Goal: Task Accomplishment & Management: Complete application form

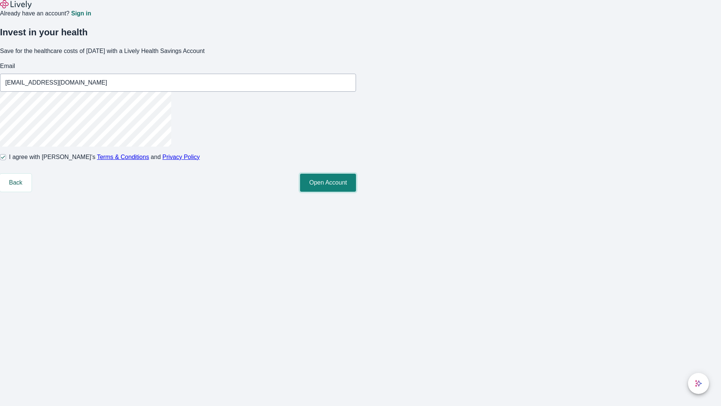
click at [356, 192] on button "Open Account" at bounding box center [328, 183] width 56 height 18
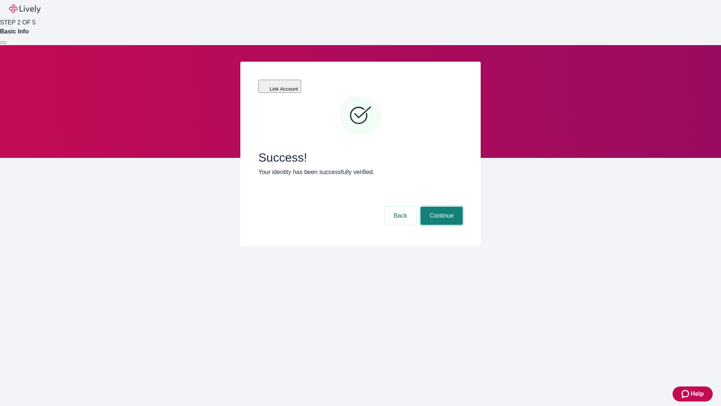
click at [441, 207] on button "Continue" at bounding box center [442, 216] width 42 height 18
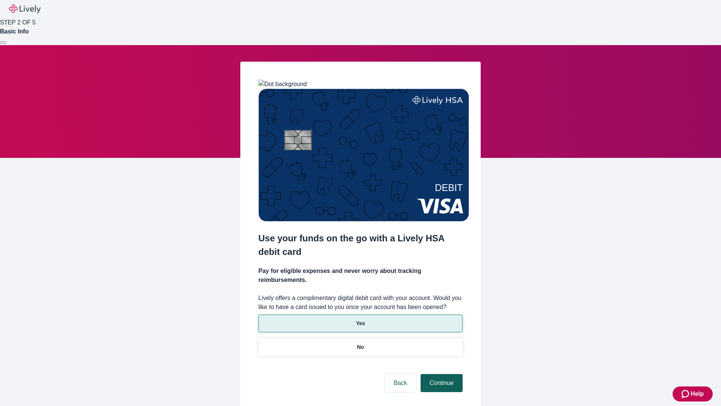
click at [360, 319] on p "Yes" at bounding box center [360, 323] width 9 height 8
click at [441, 374] on button "Continue" at bounding box center [442, 383] width 42 height 18
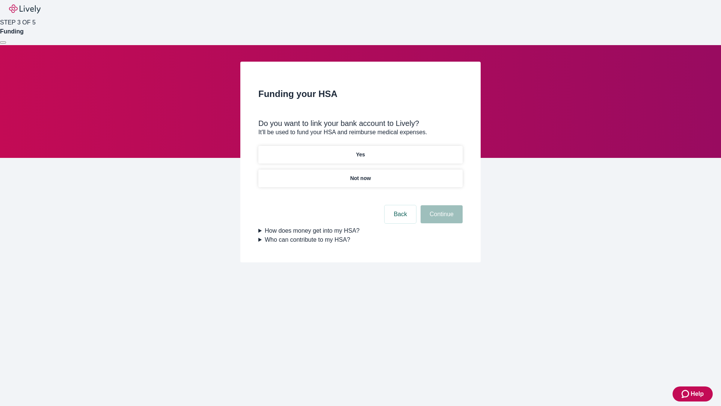
click at [360, 151] on p "Yes" at bounding box center [360, 155] width 9 height 8
click at [441, 205] on button "Continue" at bounding box center [442, 214] width 42 height 18
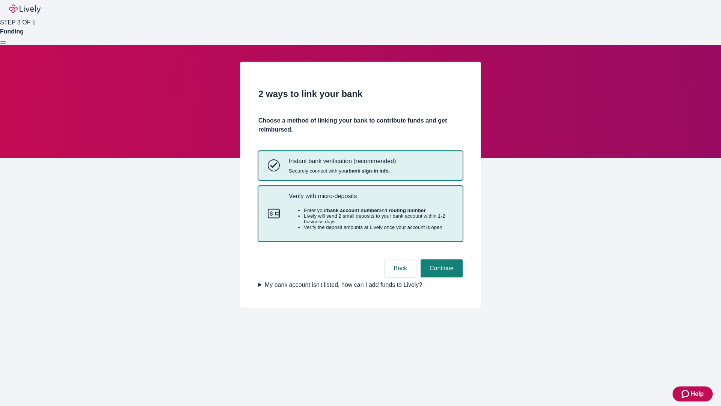
click at [371, 199] on p "Verify with micro-deposits" at bounding box center [371, 195] width 165 height 7
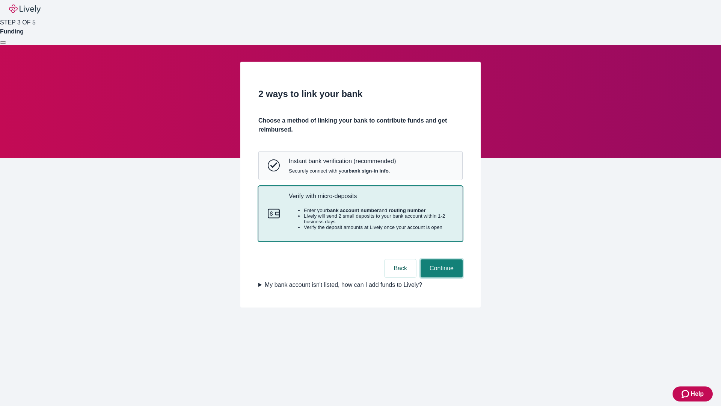
click at [441, 277] on button "Continue" at bounding box center [442, 268] width 42 height 18
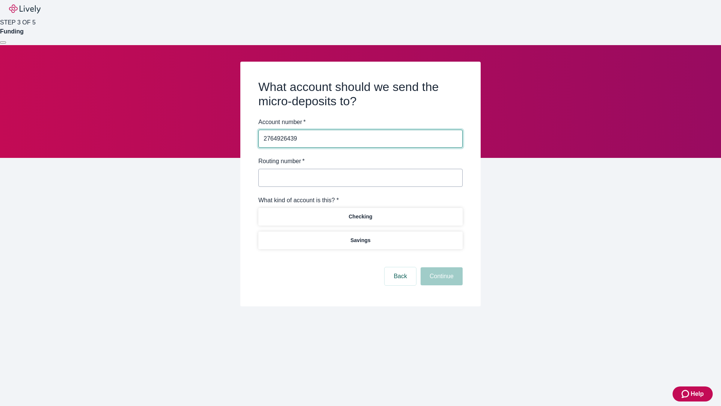
type input "2764926439"
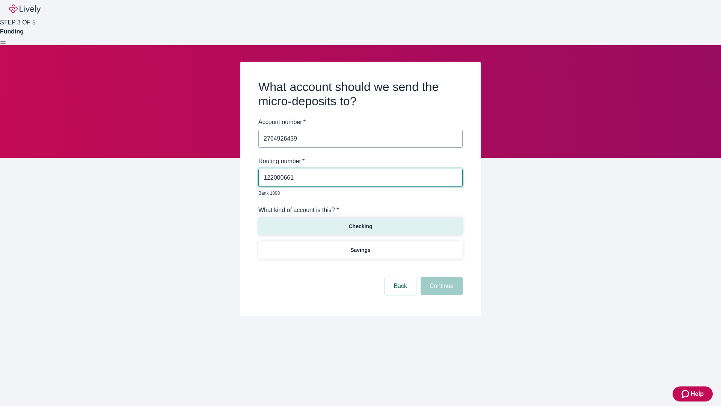
type input "122000661"
click at [360, 222] on p "Checking" at bounding box center [361, 226] width 24 height 8
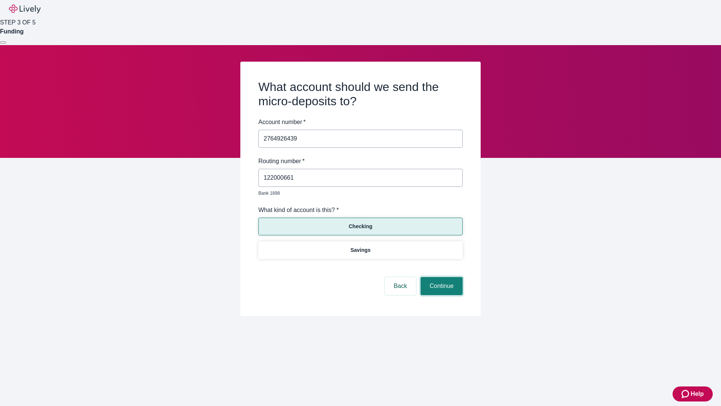
click at [441, 277] on button "Continue" at bounding box center [442, 286] width 42 height 18
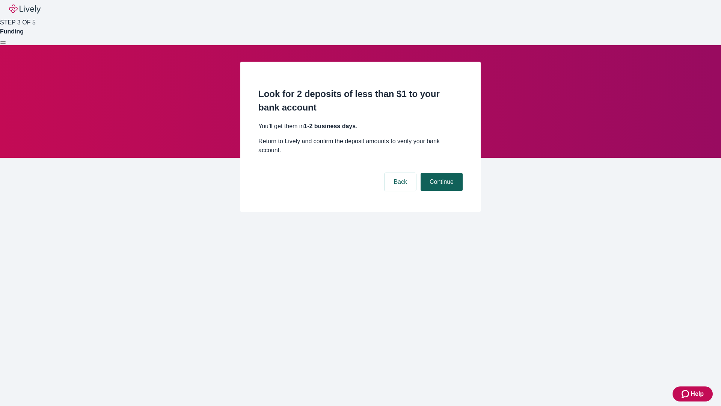
click at [441, 173] on button "Continue" at bounding box center [442, 182] width 42 height 18
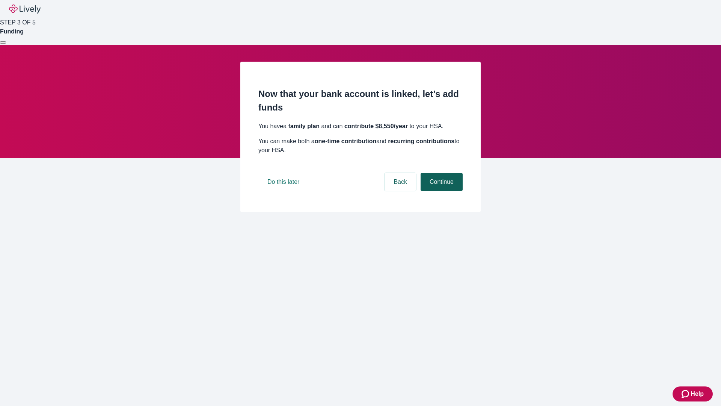
click at [441, 191] on button "Continue" at bounding box center [442, 182] width 42 height 18
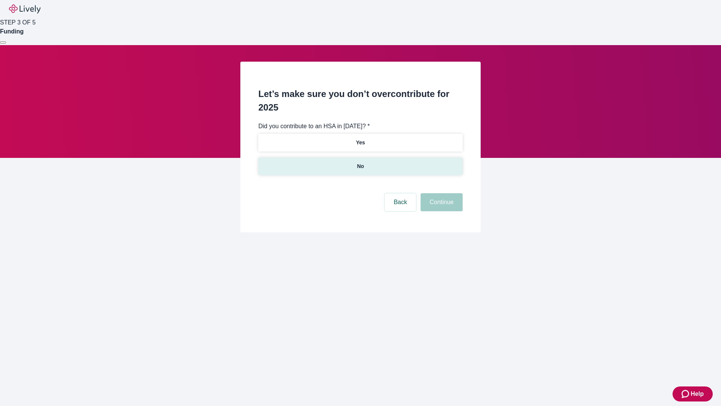
click at [360, 162] on p "No" at bounding box center [360, 166] width 7 height 8
click at [441, 193] on button "Continue" at bounding box center [442, 202] width 42 height 18
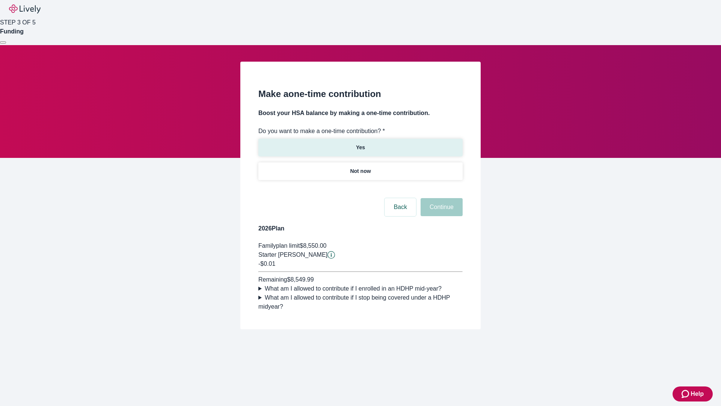
click at [360, 143] on p "Yes" at bounding box center [360, 147] width 9 height 8
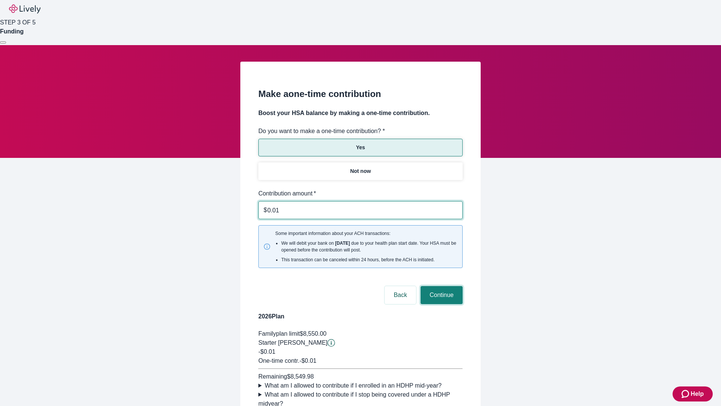
click at [441, 286] on button "Continue" at bounding box center [442, 295] width 42 height 18
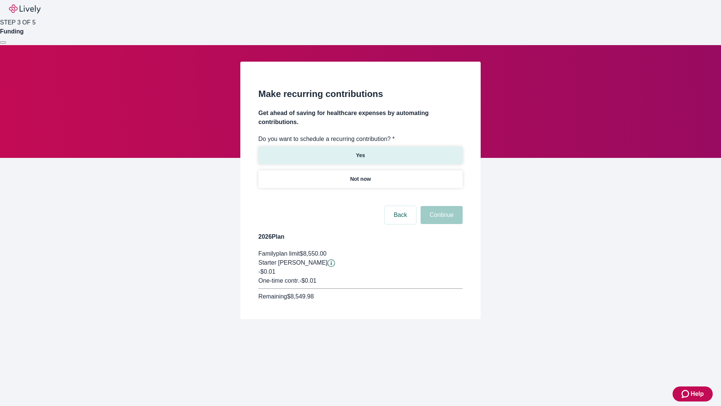
click at [360, 151] on p "Yes" at bounding box center [360, 155] width 9 height 8
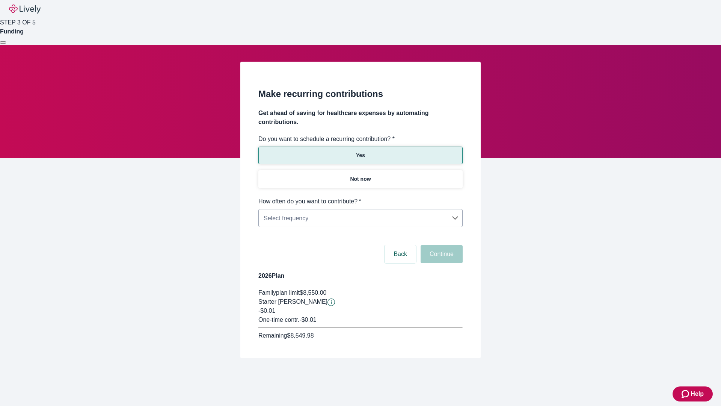
click at [360, 197] on body "Help STEP 3 OF 5 Funding Make recurring contributions Get ahead of saving for h…" at bounding box center [360, 197] width 721 height 394
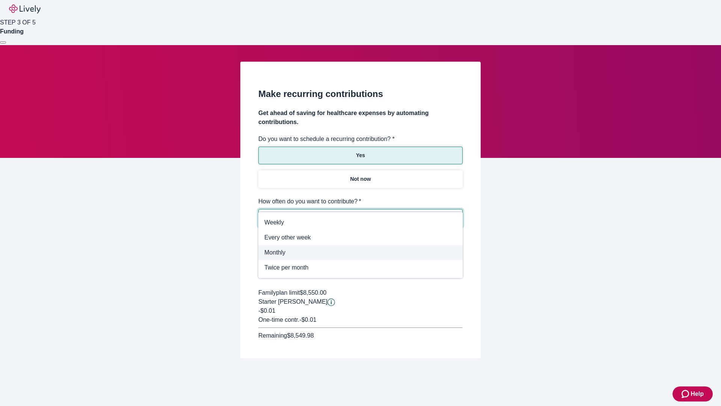
click at [361, 252] on span "Monthly" at bounding box center [360, 252] width 192 height 9
type input "Monthly"
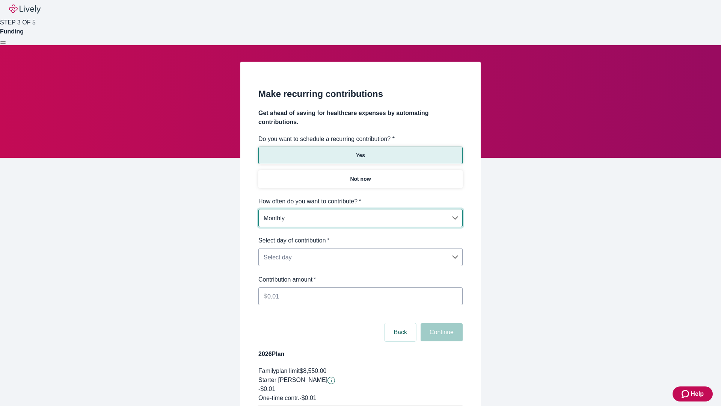
click at [360, 236] on body "Help STEP 3 OF 5 Funding Make recurring contributions Get ahead of saving for h…" at bounding box center [360, 236] width 721 height 472
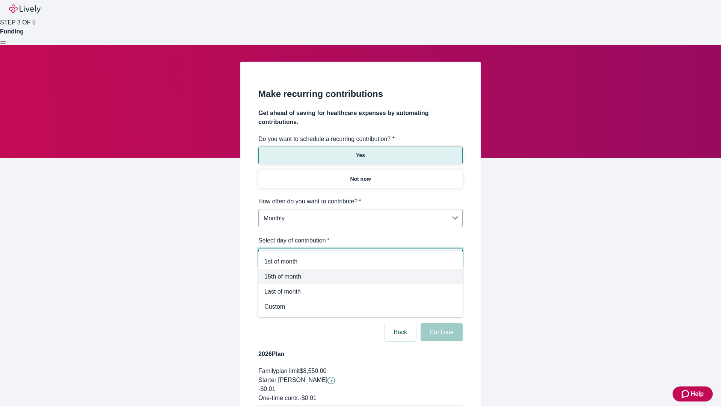
click at [361, 276] on span "15th of month" at bounding box center [360, 276] width 192 height 9
type input "Monthly15th"
